Goal: Transaction & Acquisition: Purchase product/service

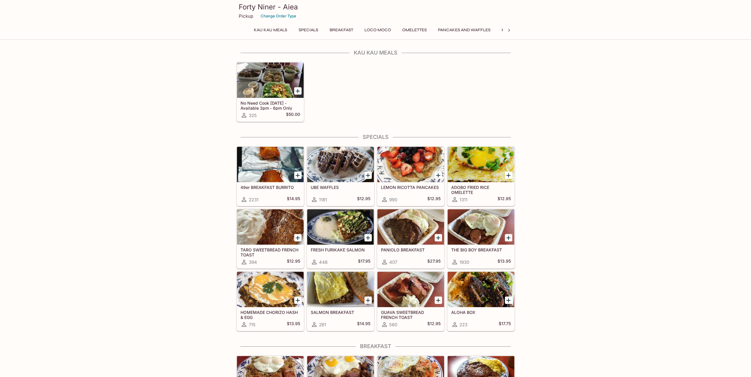
click at [508, 32] on icon at bounding box center [509, 30] width 2 height 3
click at [324, 31] on button "Hawaiian Style French Toast" at bounding box center [317, 30] width 73 height 8
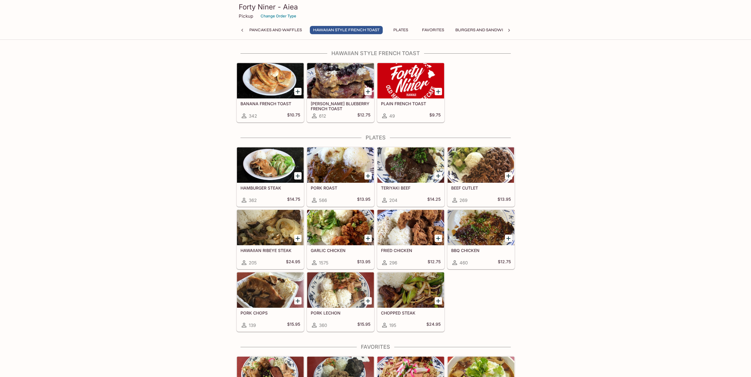
scroll to position [0, 188]
click at [297, 91] on icon "Add BANANA FRENCH TOAST" at bounding box center [297, 91] width 7 height 7
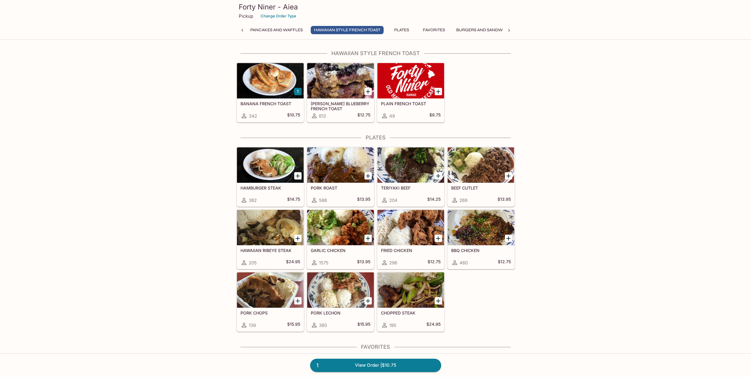
click at [403, 34] on button "Plates" at bounding box center [401, 30] width 27 height 8
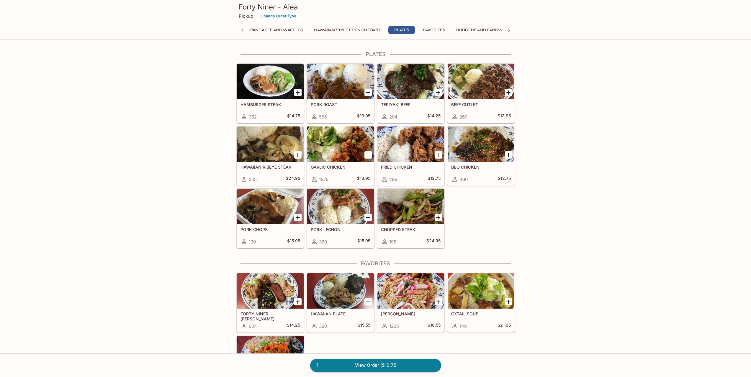
scroll to position [965, 0]
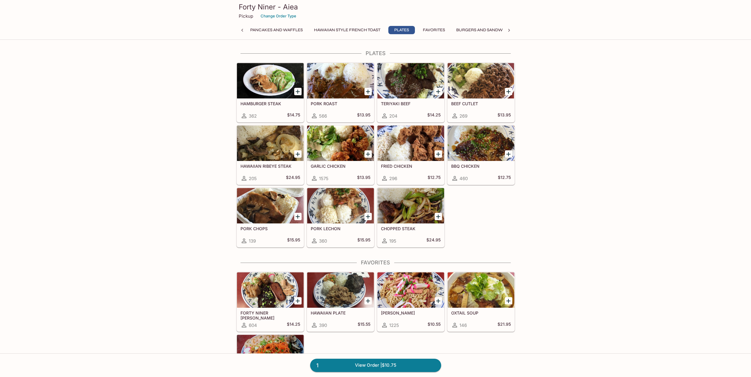
click at [368, 154] on icon "Add GARLIC CHICKEN" at bounding box center [368, 154] width 4 height 4
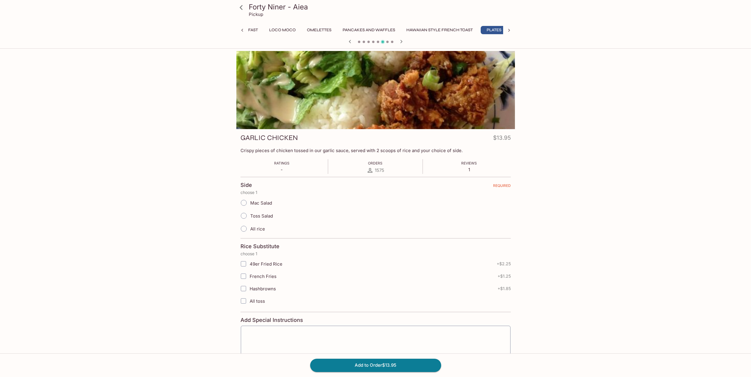
scroll to position [0, 102]
click at [247, 202] on input "Mac Salad" at bounding box center [243, 203] width 12 height 12
radio input "true"
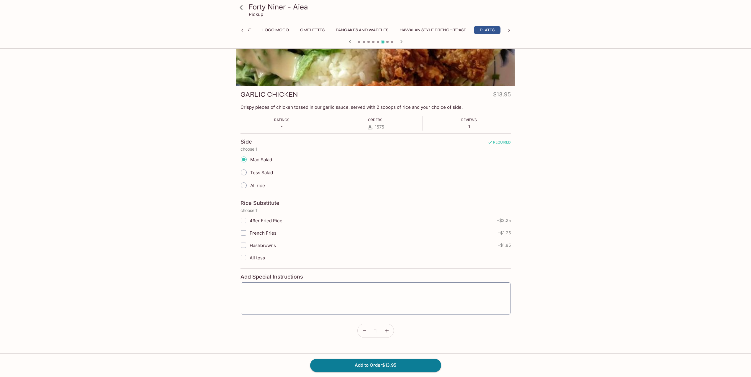
scroll to position [98, 0]
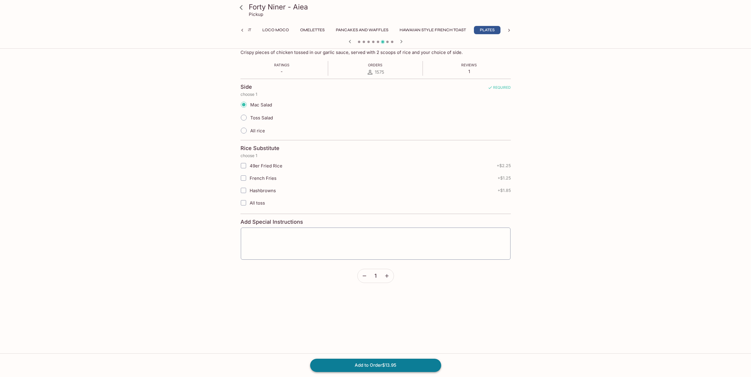
click at [377, 365] on button "Add to Order $13.95" at bounding box center [375, 365] width 131 height 13
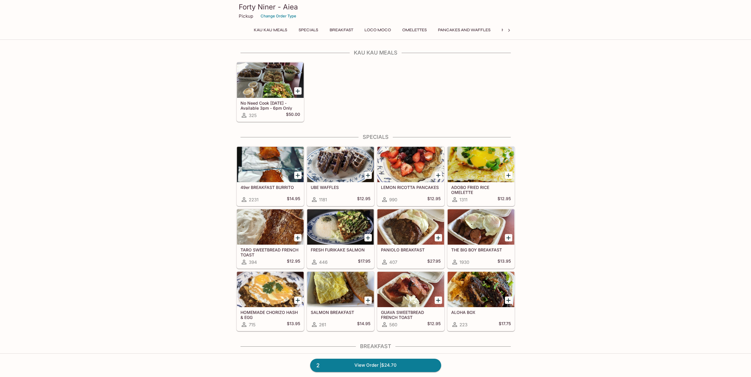
click at [504, 30] on div at bounding box center [509, 30] width 12 height 9
click at [509, 31] on icon at bounding box center [509, 30] width 6 height 6
click at [488, 31] on button "Drinks" at bounding box center [489, 30] width 27 height 8
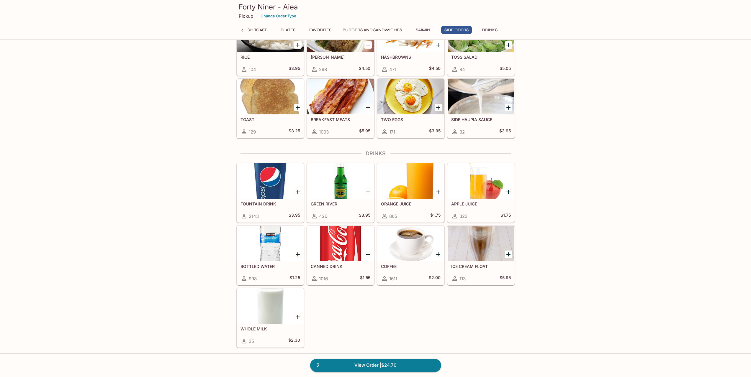
scroll to position [1725, 0]
click at [368, 192] on icon "Add GREEN RIVER" at bounding box center [368, 192] width 4 height 4
click at [409, 363] on link "3 View Order | $28.65" at bounding box center [375, 365] width 131 height 13
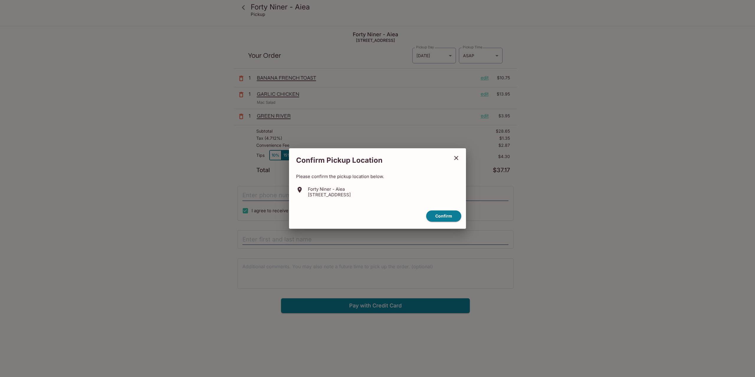
click at [458, 158] on icon "close" at bounding box center [456, 158] width 7 height 7
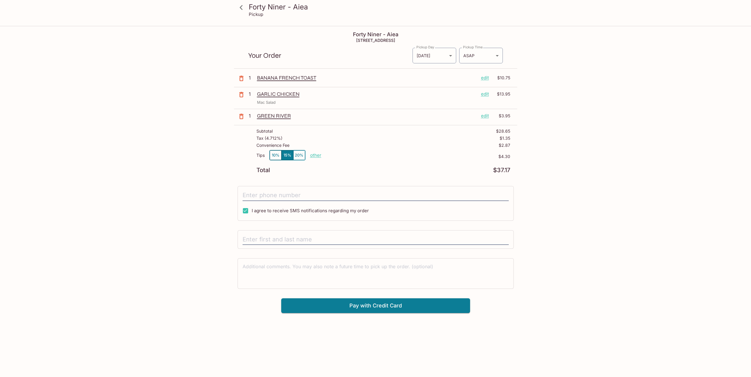
click at [283, 97] on p "GARLIC CHICKEN" at bounding box center [366, 94] width 219 height 6
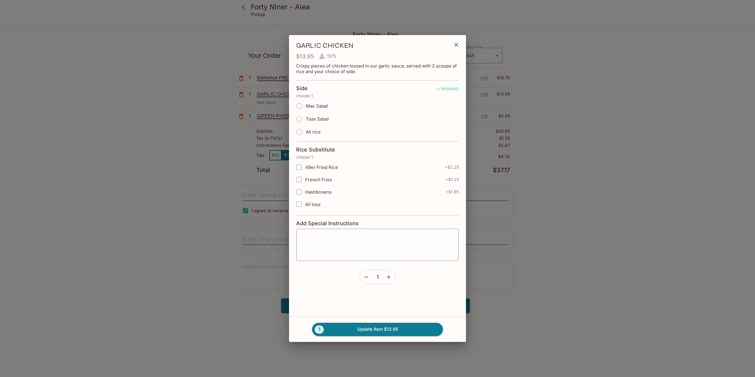
click at [173, 178] on div "GARLIC CHICKEN $13.95 1575 Crispy pieces of chicken tossed in our garlic sauce,…" at bounding box center [377, 188] width 755 height 377
